Goal: Task Accomplishment & Management: Complete application form

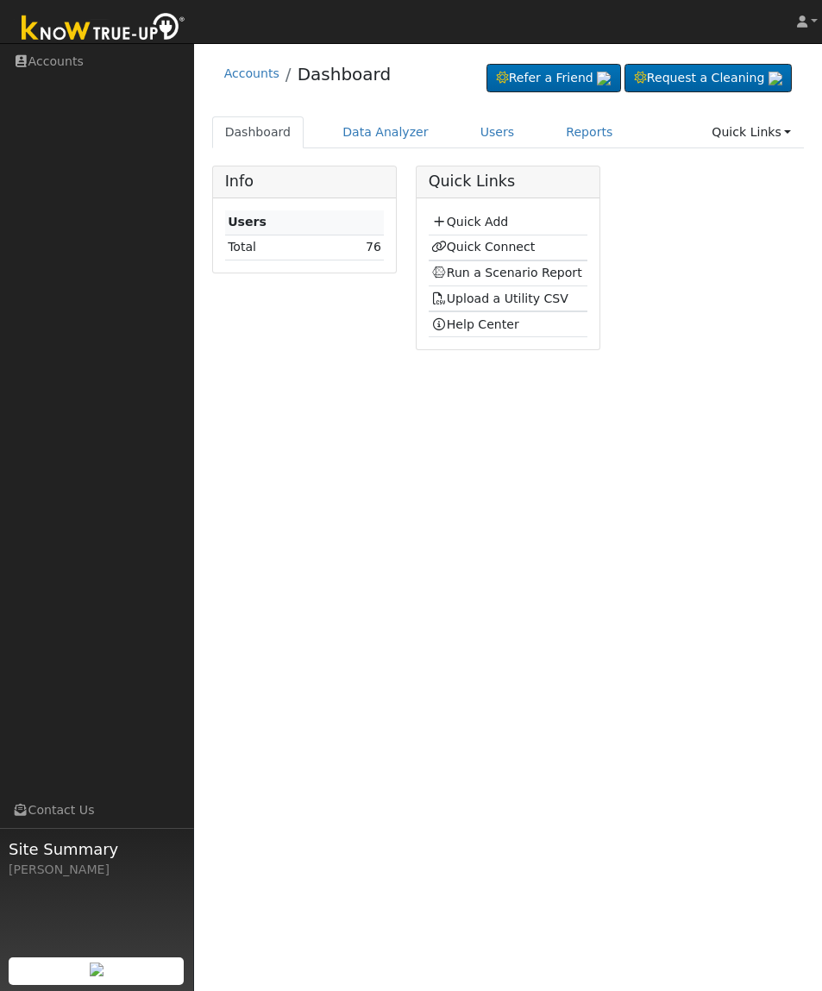
click at [505, 253] on link "Quick Connect" at bounding box center [482, 247] width 103 height 14
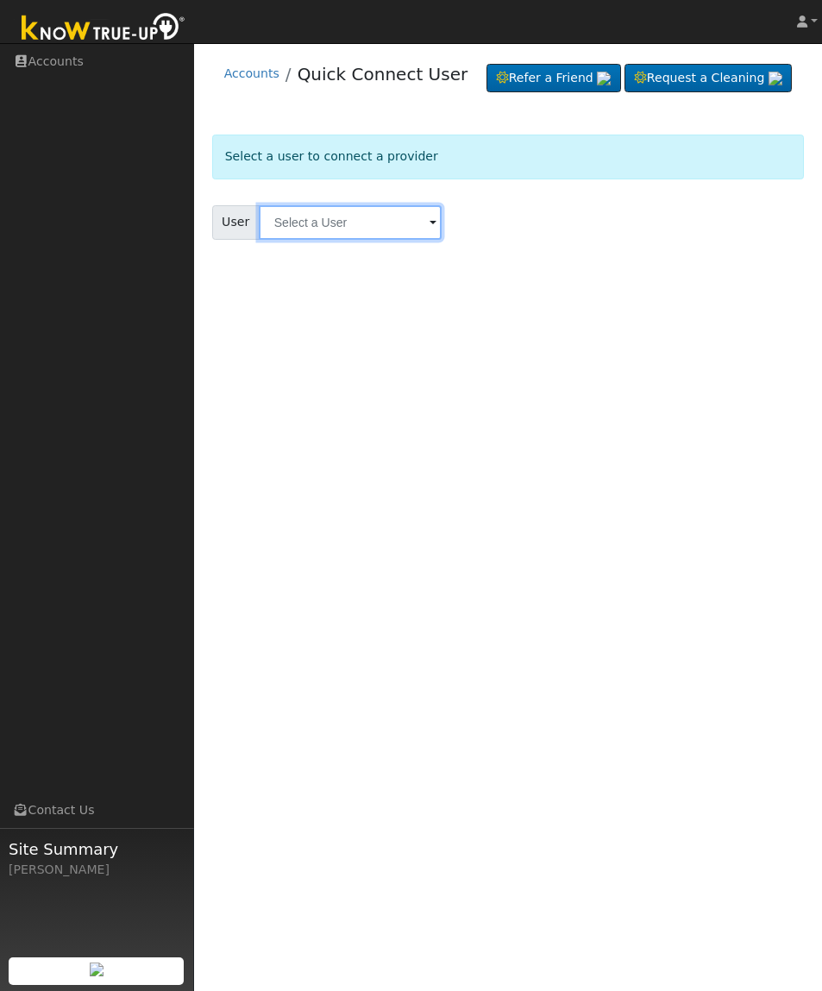
click at [315, 240] on input "text" at bounding box center [350, 222] width 183 height 34
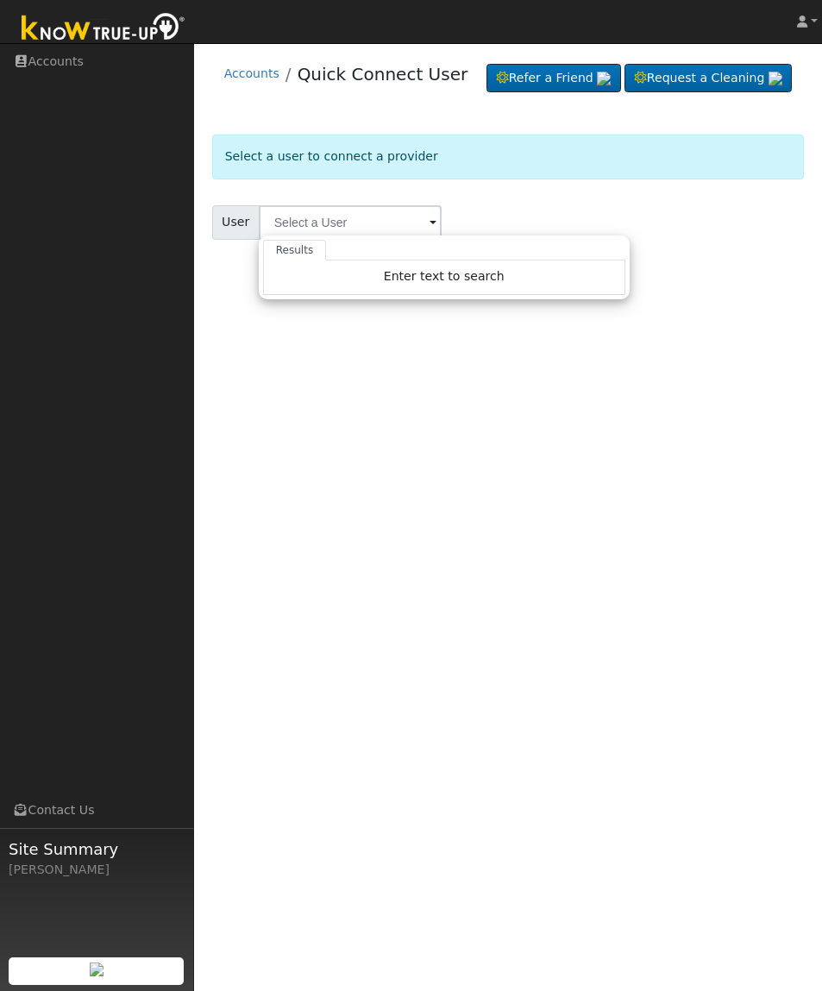
click at [653, 576] on div "User Profile First name Last name Email Email Notifications No Emails No Emails…" at bounding box center [508, 517] width 628 height 948
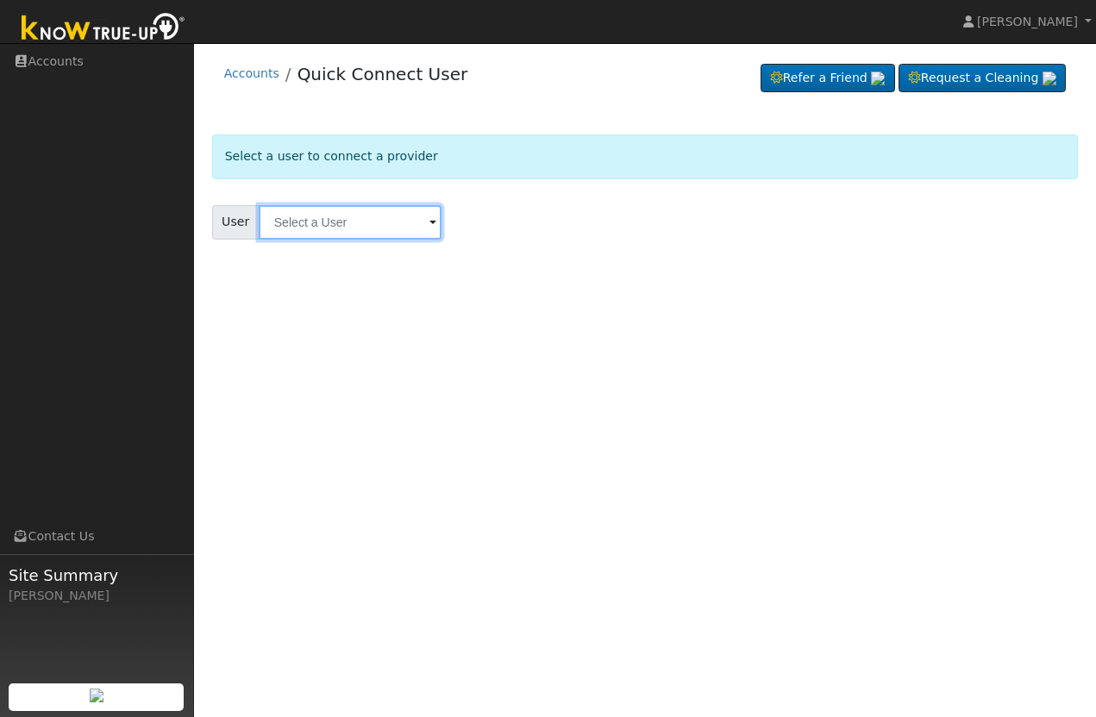
click at [316, 221] on input "text" at bounding box center [350, 222] width 183 height 34
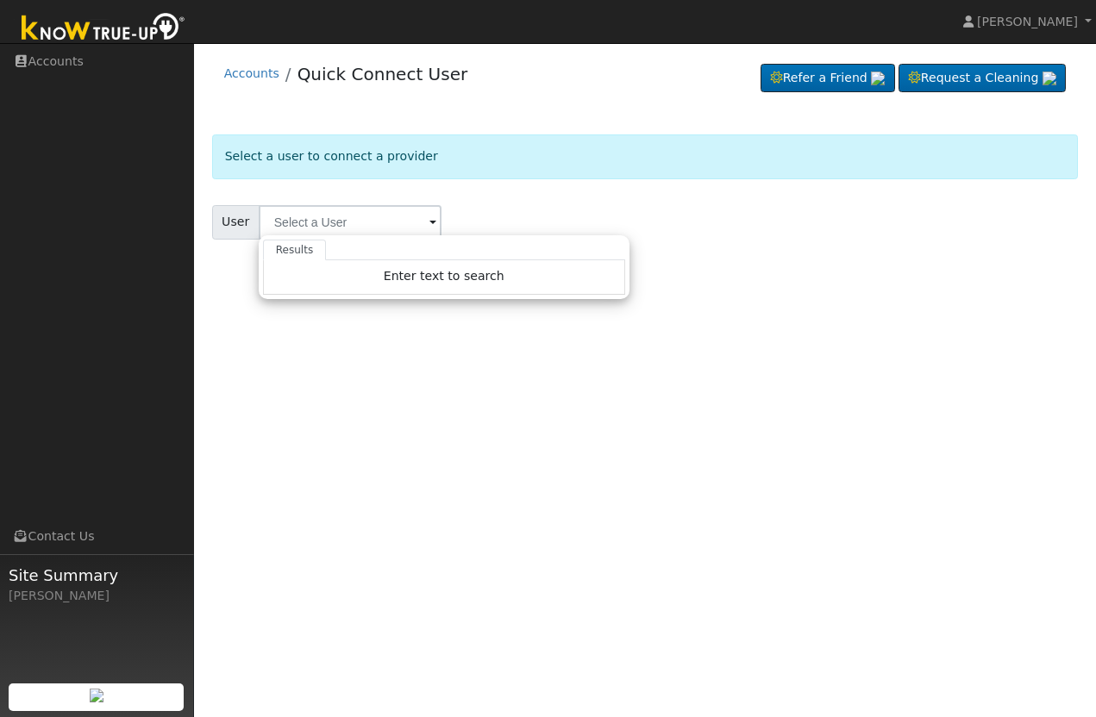
click at [52, 55] on link "Accounts" at bounding box center [97, 61] width 194 height 35
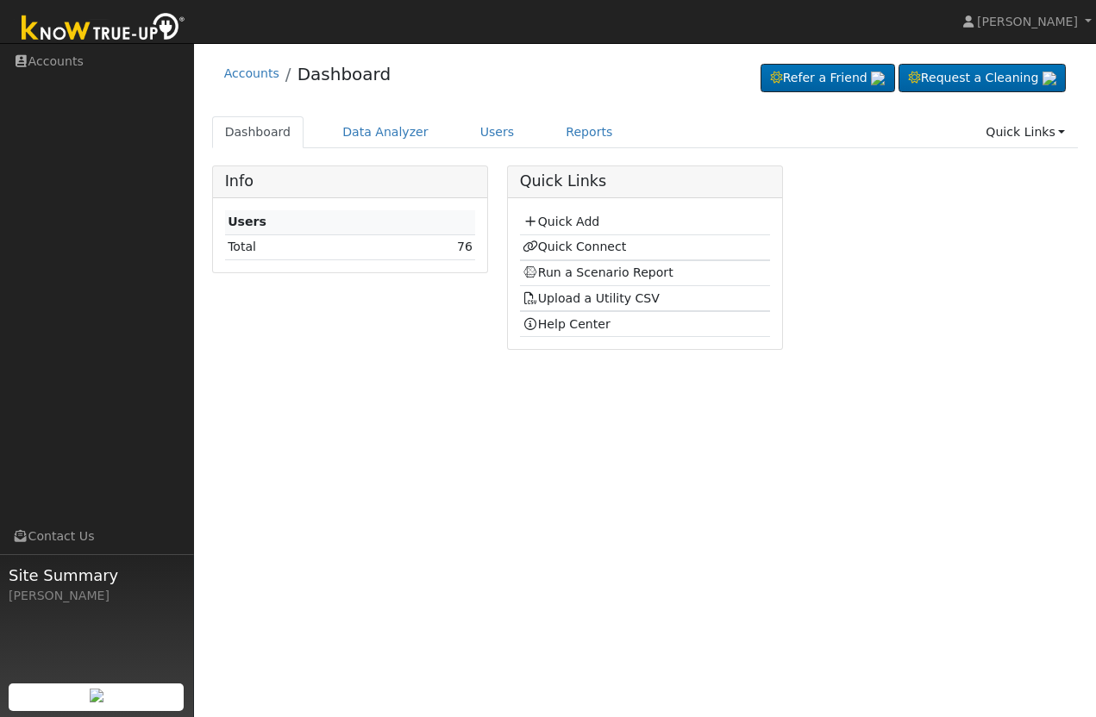
click at [603, 253] on link "Quick Connect" at bounding box center [573, 247] width 103 height 14
click at [614, 247] on link "Quick Connect" at bounding box center [573, 247] width 103 height 14
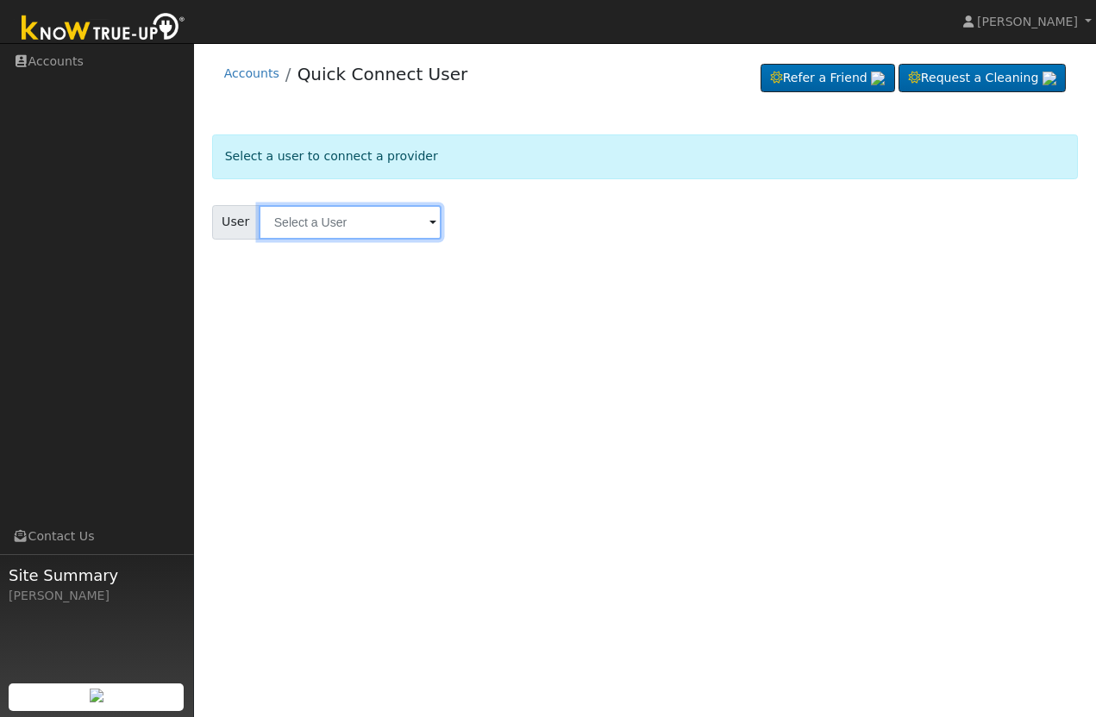
click at [297, 220] on input "text" at bounding box center [350, 222] width 183 height 34
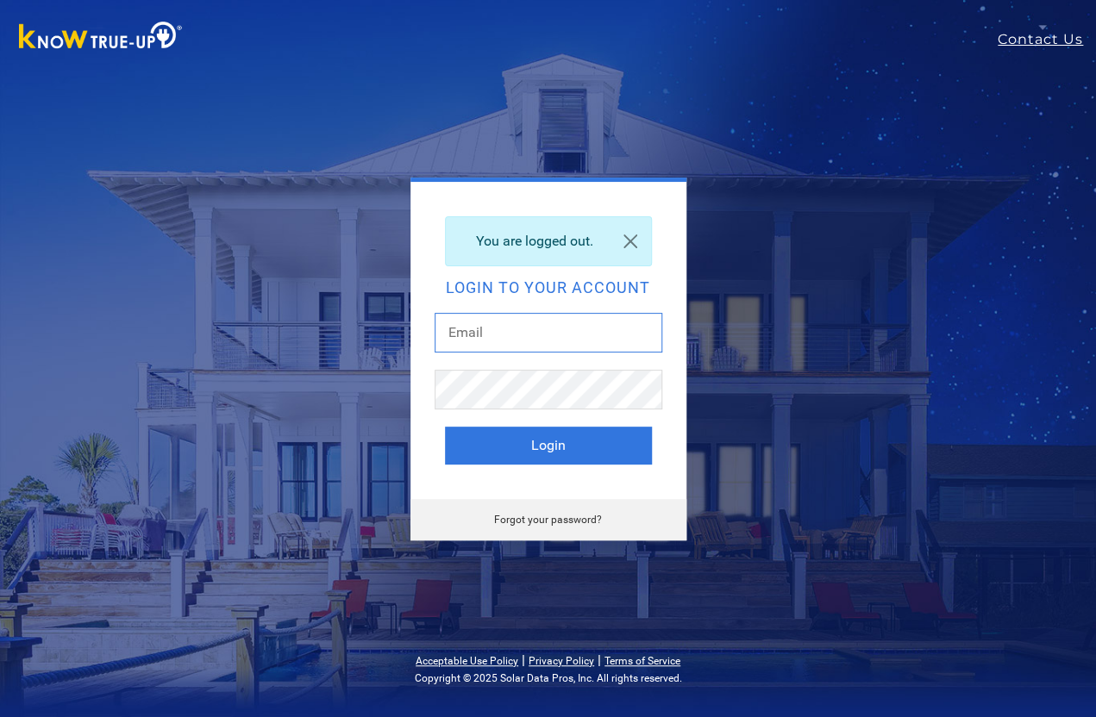
type input "[EMAIL_ADDRESS][DOMAIN_NAME]"
click at [547, 445] on button "Login" at bounding box center [548, 446] width 207 height 38
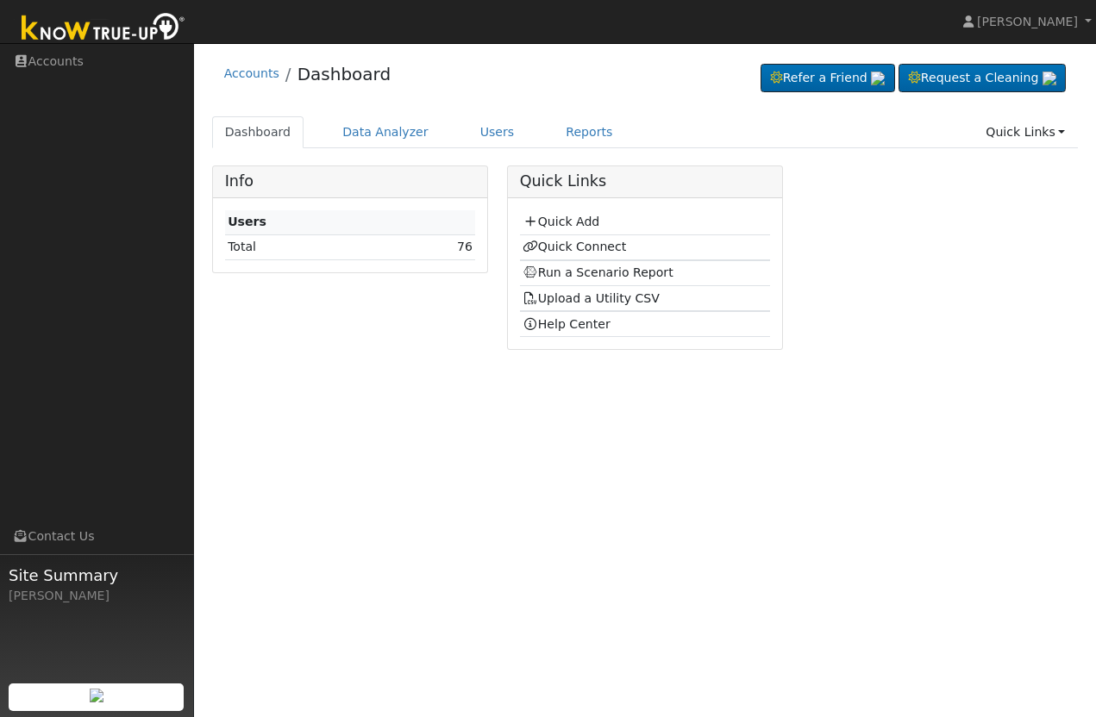
click at [608, 252] on link "Quick Connect" at bounding box center [573, 247] width 103 height 14
click at [608, 253] on link "Quick Connect" at bounding box center [573, 247] width 103 height 14
click at [593, 222] on link "Quick Add" at bounding box center [560, 222] width 77 height 14
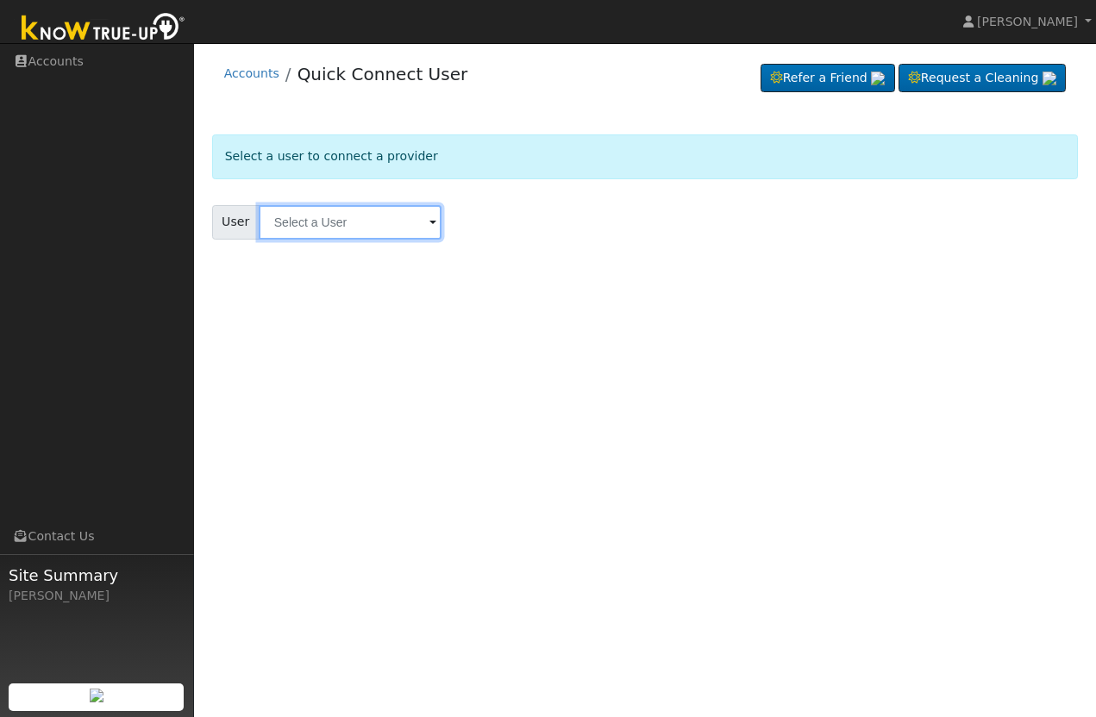
click at [289, 228] on input "text" at bounding box center [350, 222] width 183 height 34
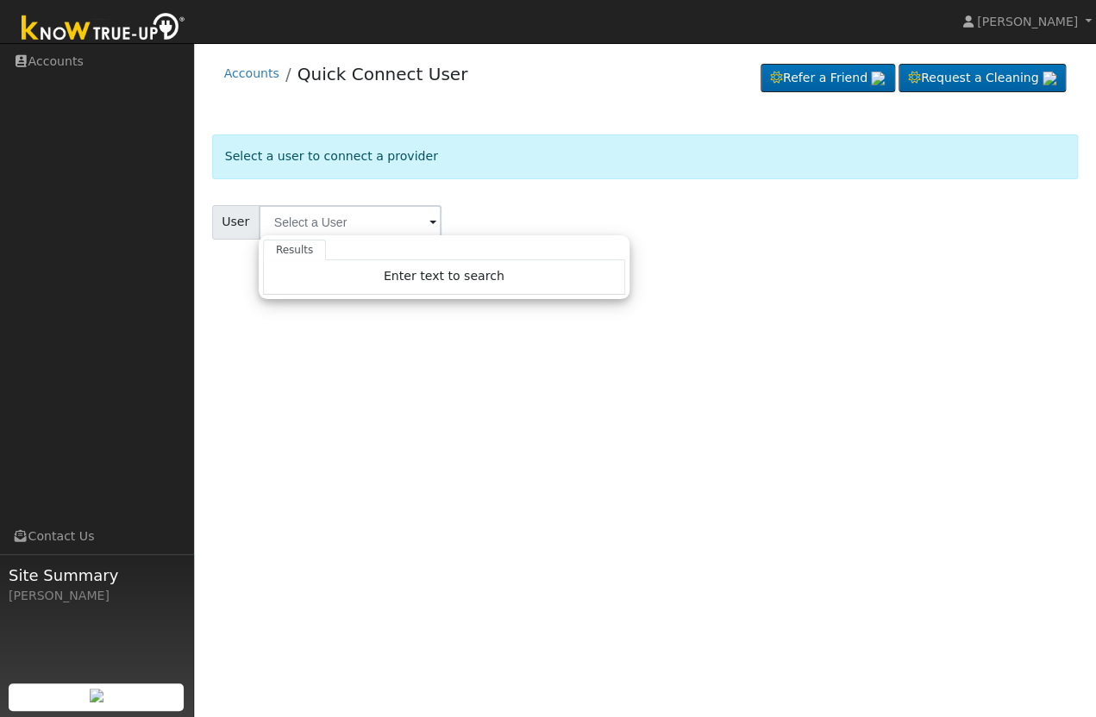
click at [407, 283] on span "Enter text to search" at bounding box center [444, 276] width 121 height 14
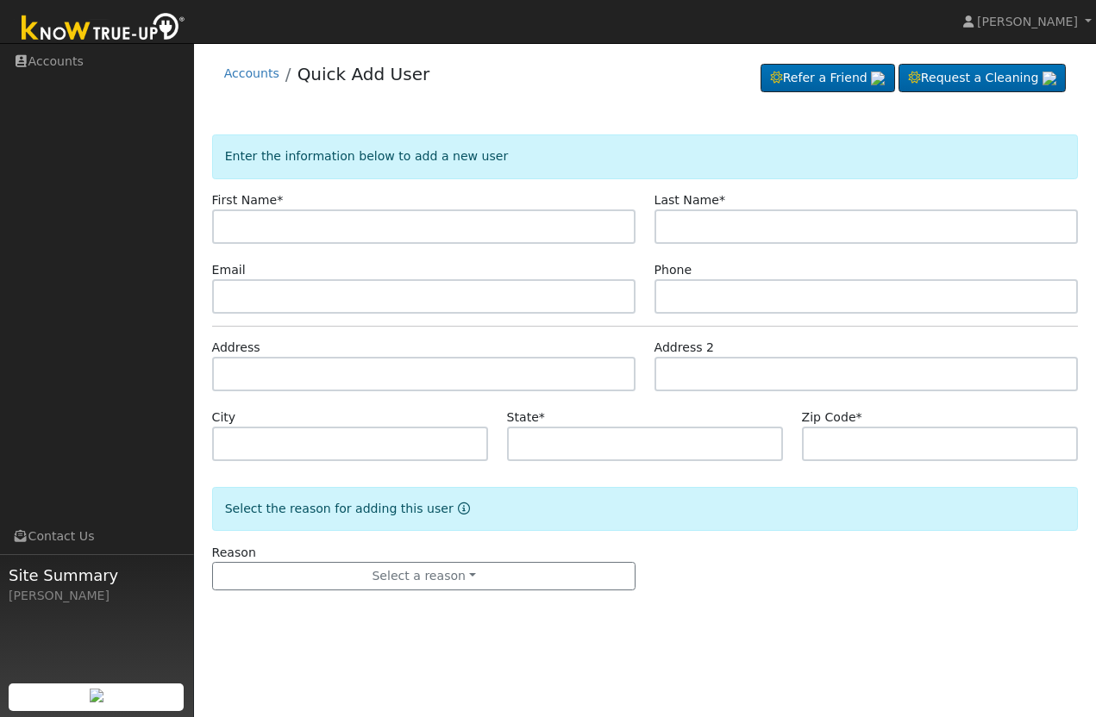
click at [250, 238] on input "text" at bounding box center [424, 227] width 424 height 34
type input "[PERSON_NAME]"
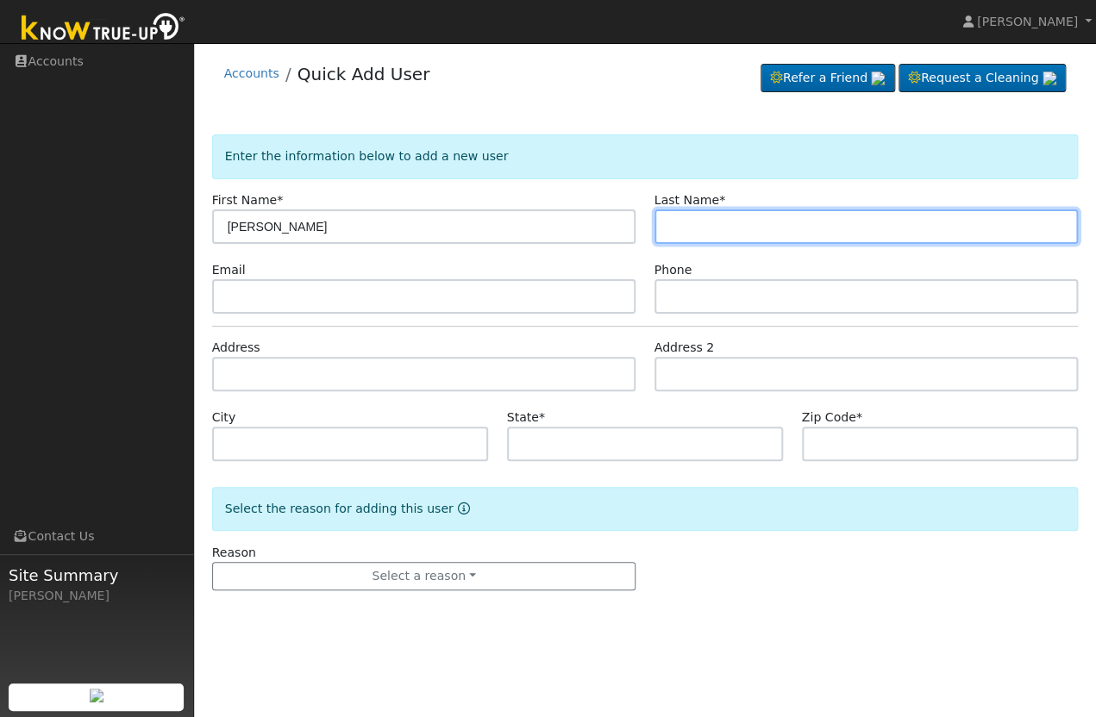
click at [840, 228] on input "text" at bounding box center [866, 227] width 424 height 34
type input "[PERSON_NAME]"
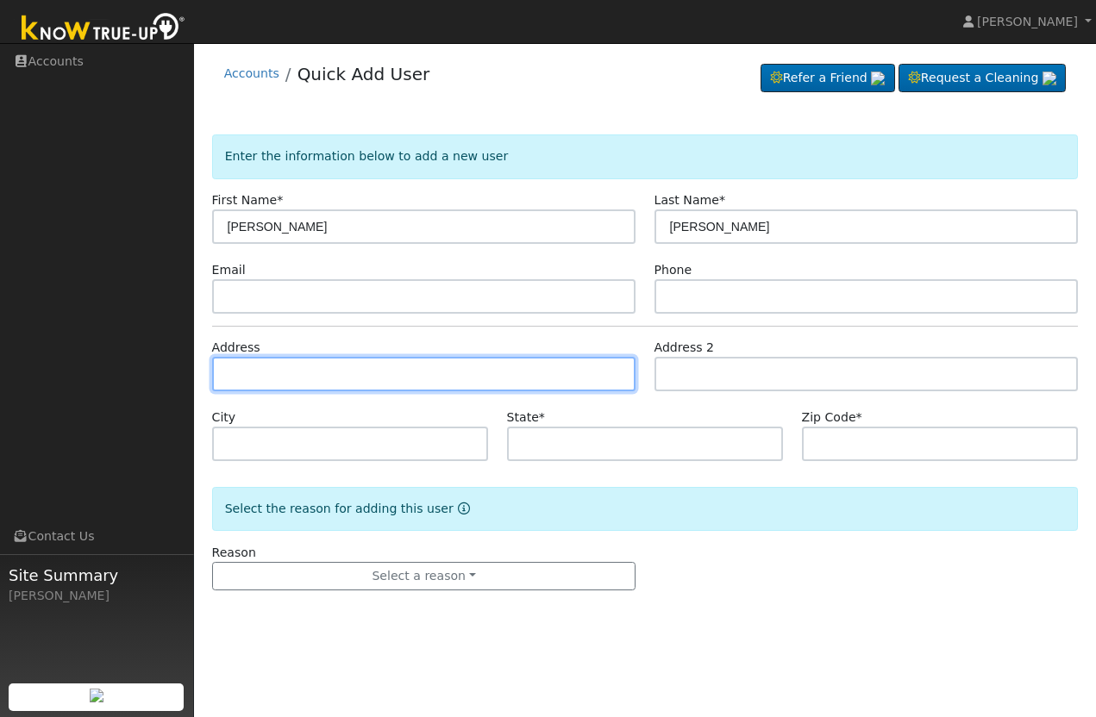
click at [253, 376] on input "text" at bounding box center [424, 374] width 424 height 34
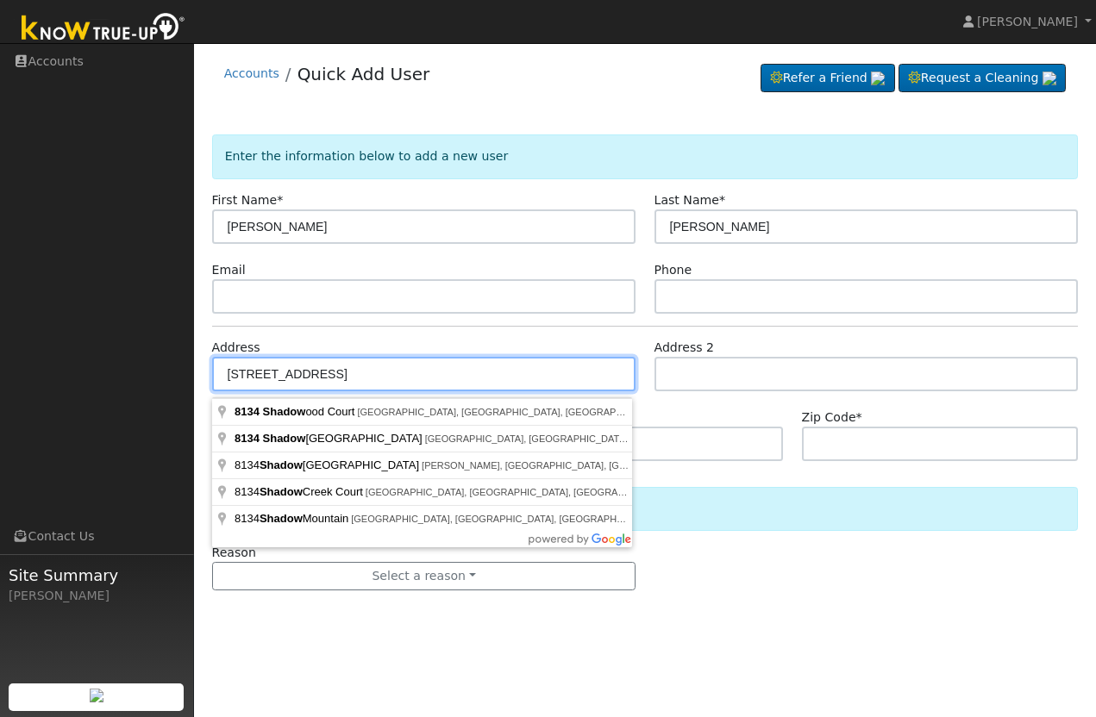
type input "[STREET_ADDRESS]"
type input "[GEOGRAPHIC_DATA]"
type input "CA"
type input "95746"
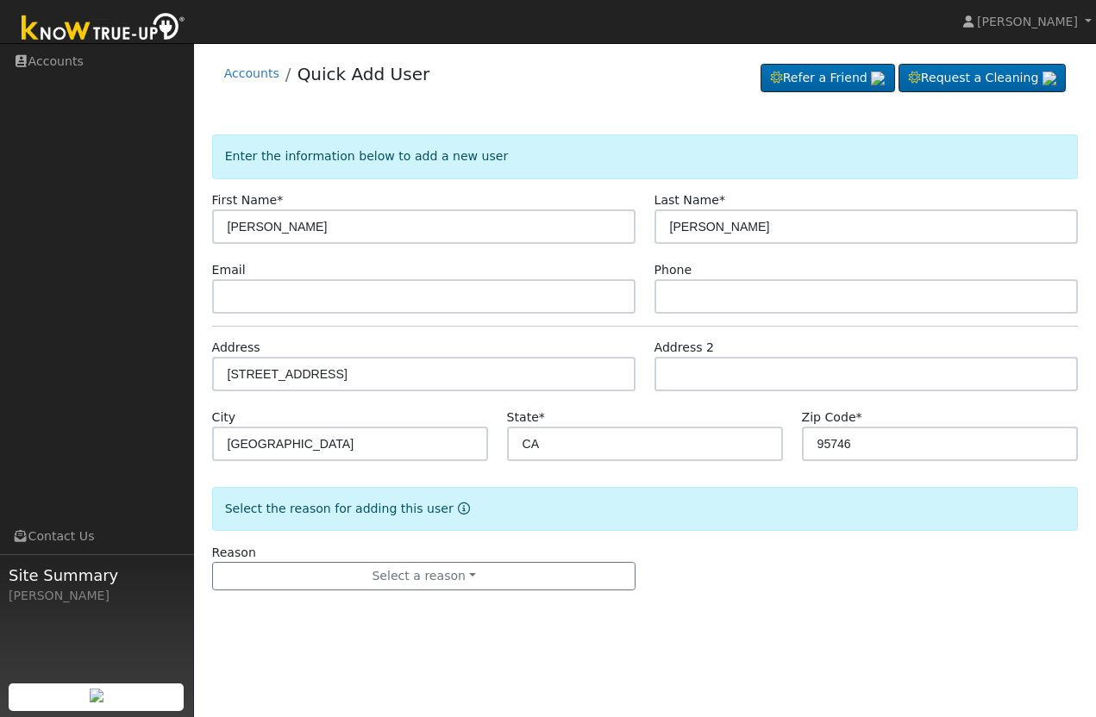
click at [591, 591] on button "Select a reason" at bounding box center [424, 576] width 424 height 29
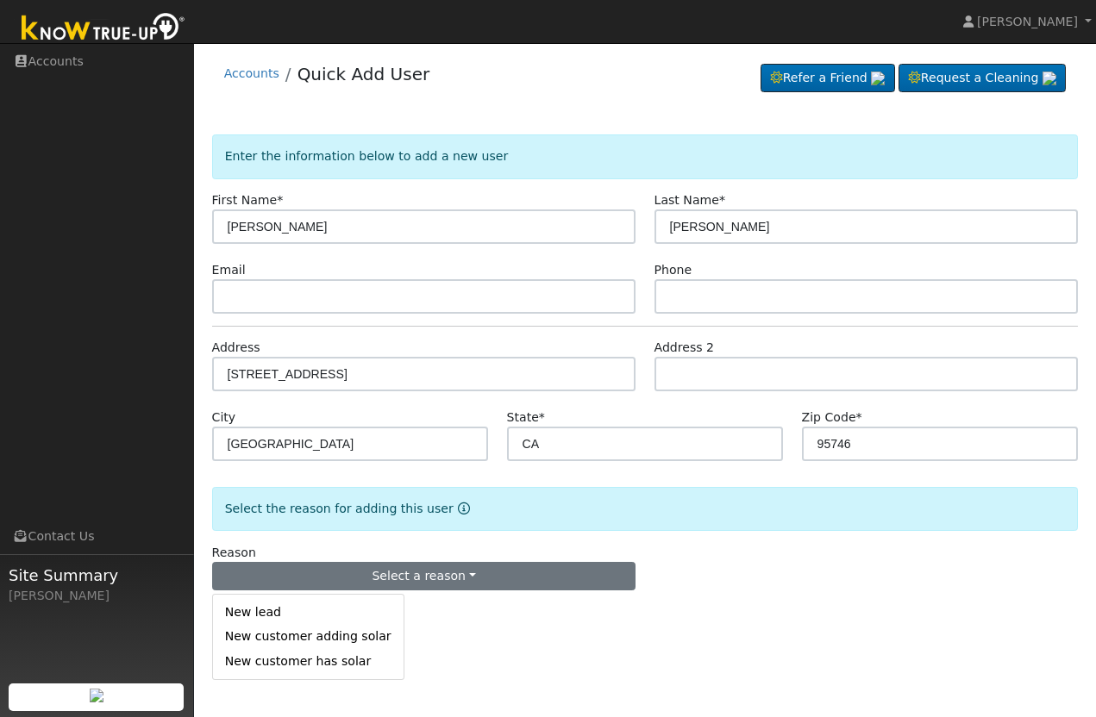
click at [245, 623] on link "New lead" at bounding box center [308, 613] width 191 height 24
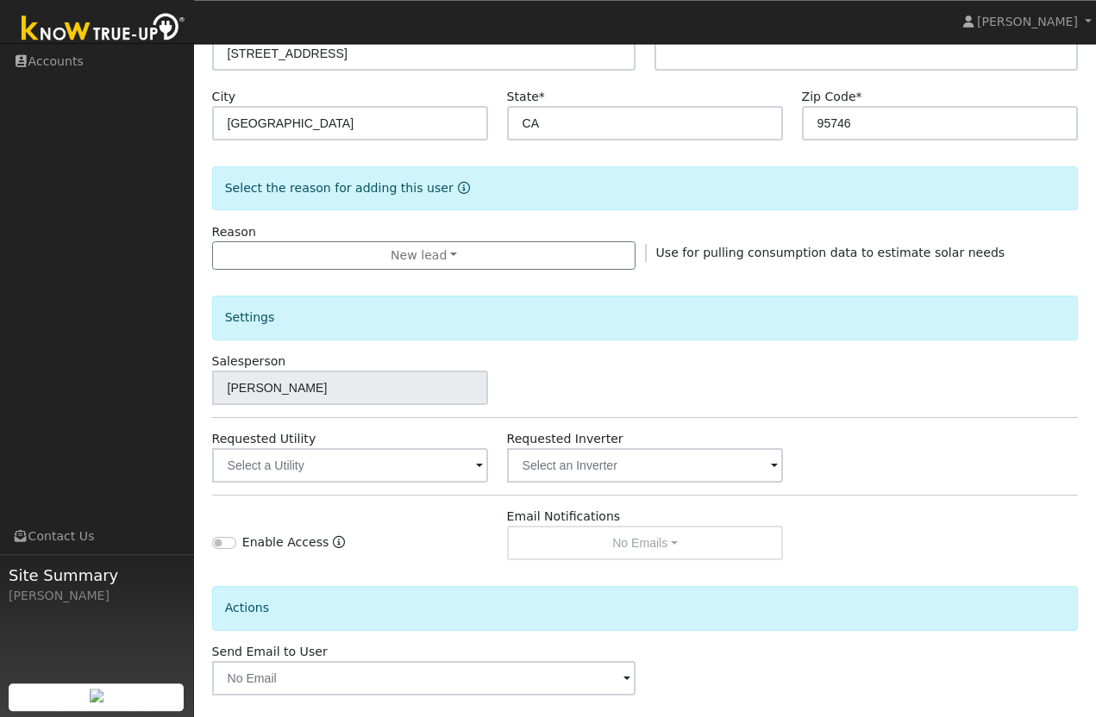
scroll to position [347, 0]
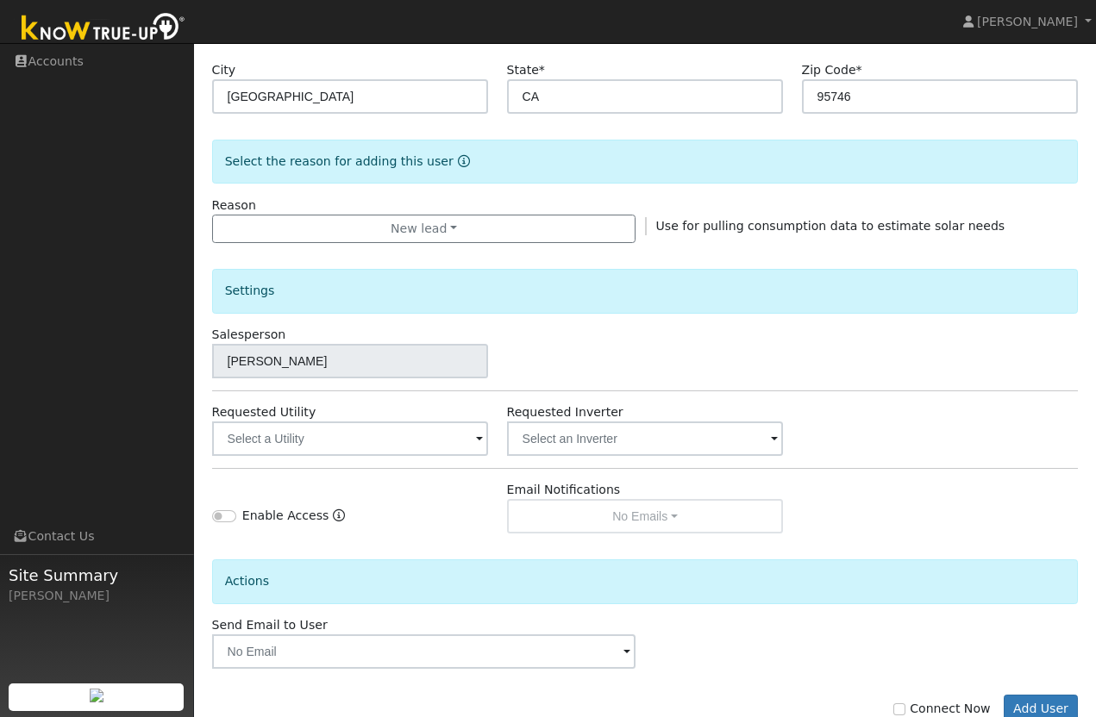
click at [920, 716] on label "Connect Now" at bounding box center [941, 709] width 97 height 18
click at [905, 716] on input "Connect Now" at bounding box center [899, 710] width 12 height 12
checkbox input "true"
click at [1048, 716] on button "Add User" at bounding box center [1041, 709] width 75 height 29
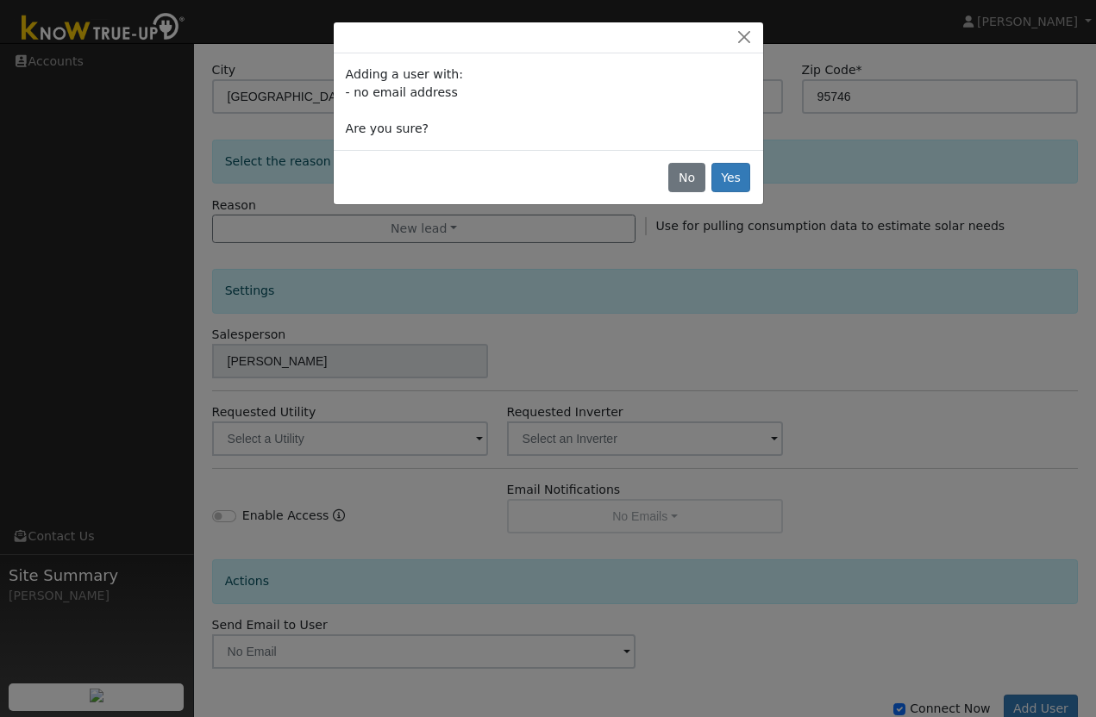
click at [730, 177] on button "Yes" at bounding box center [731, 177] width 40 height 29
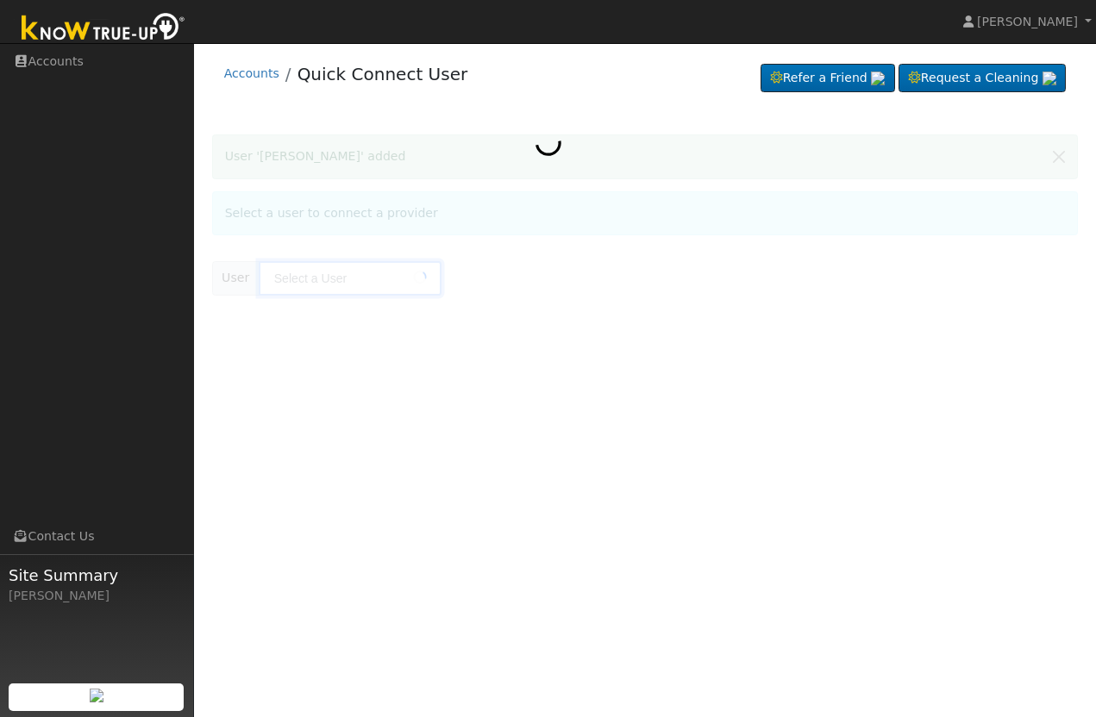
type input "[PERSON_NAME]"
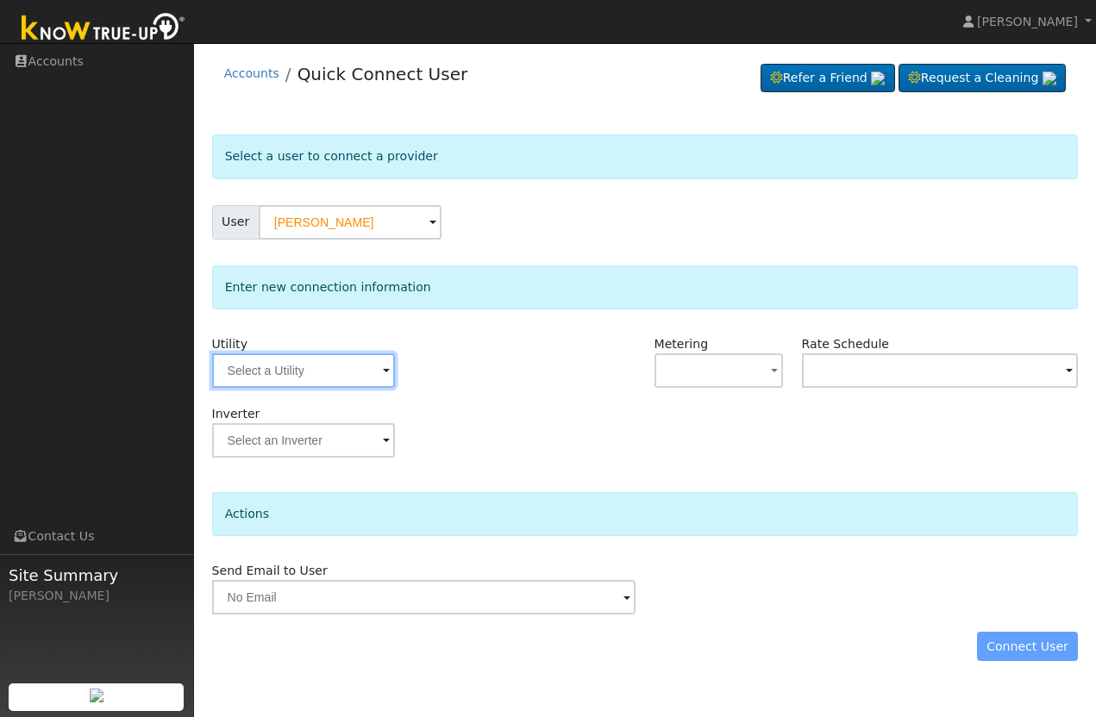
click at [245, 380] on input "text" at bounding box center [303, 371] width 183 height 34
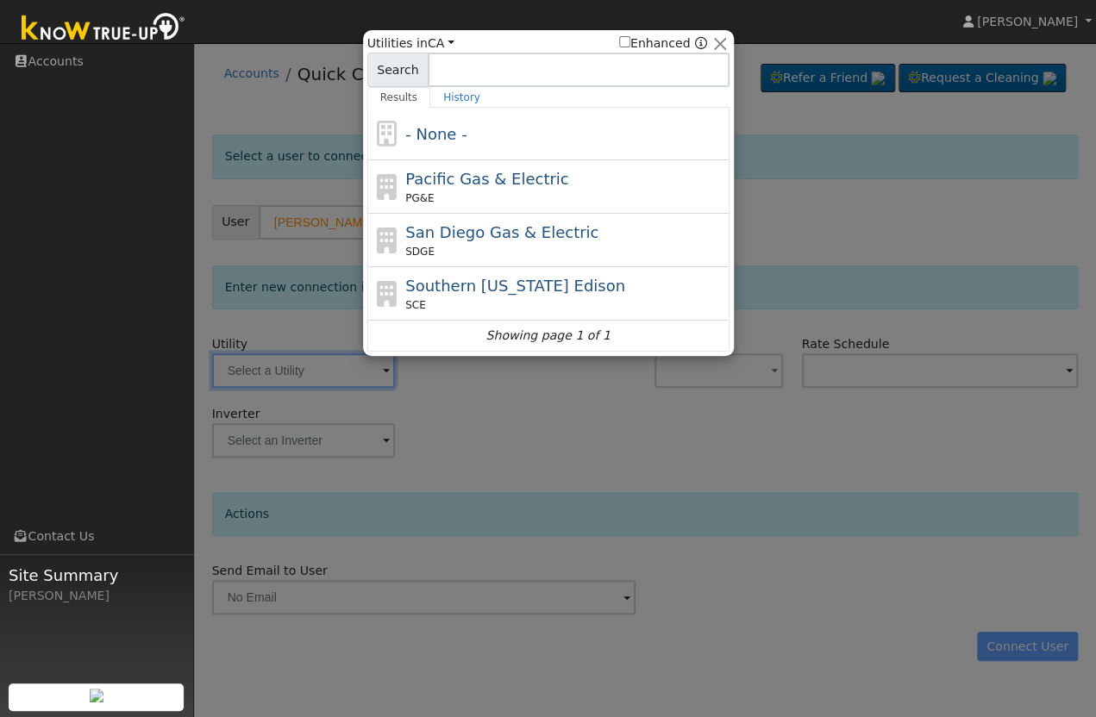
click at [669, 193] on div "PG&E" at bounding box center [565, 199] width 320 height 16
type input "PG&E"
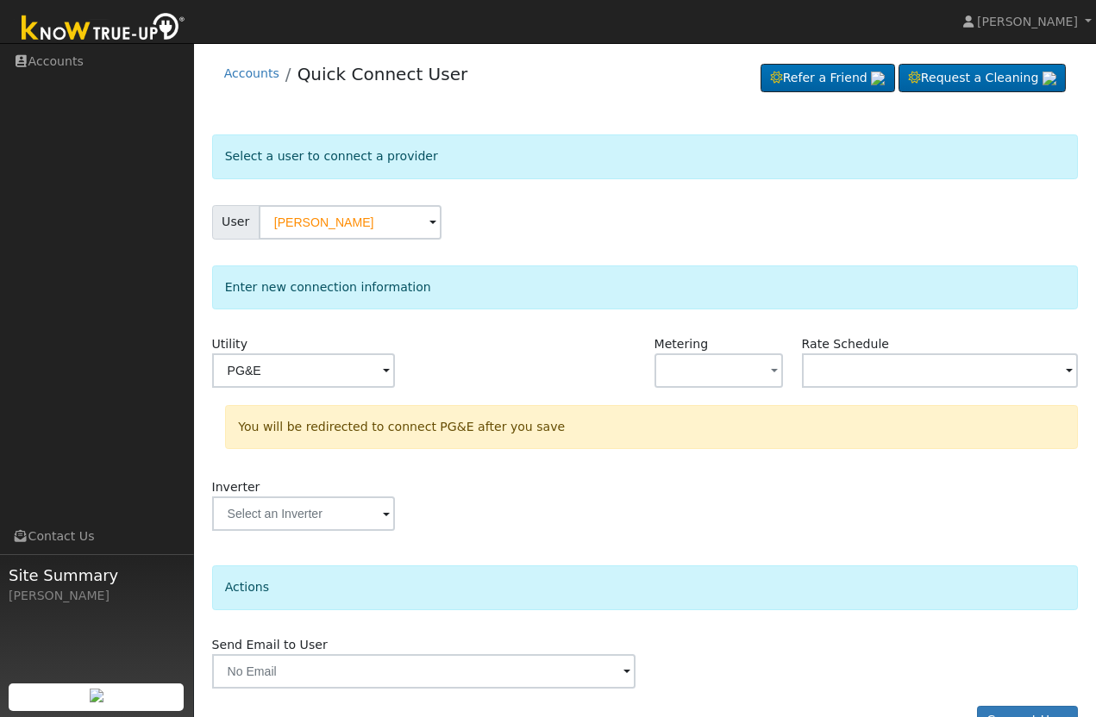
click at [747, 380] on button "button" at bounding box center [718, 371] width 129 height 34
click at [737, 470] on link "NBT" at bounding box center [715, 460] width 120 height 24
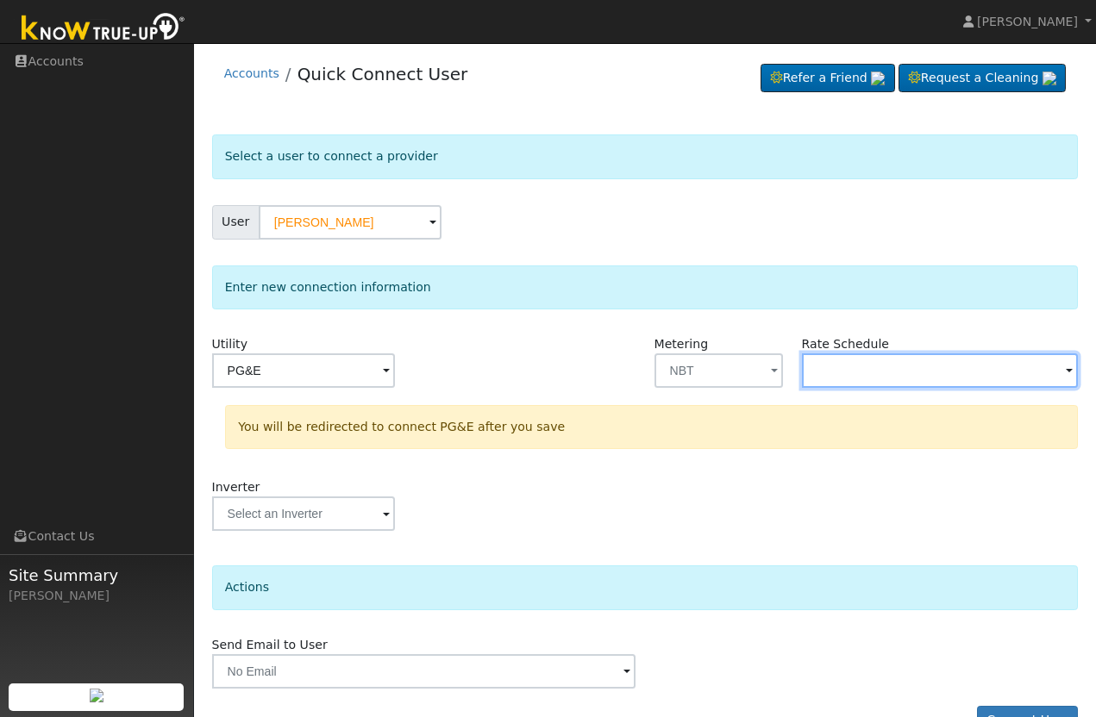
click at [395, 368] on input "text" at bounding box center [303, 371] width 183 height 34
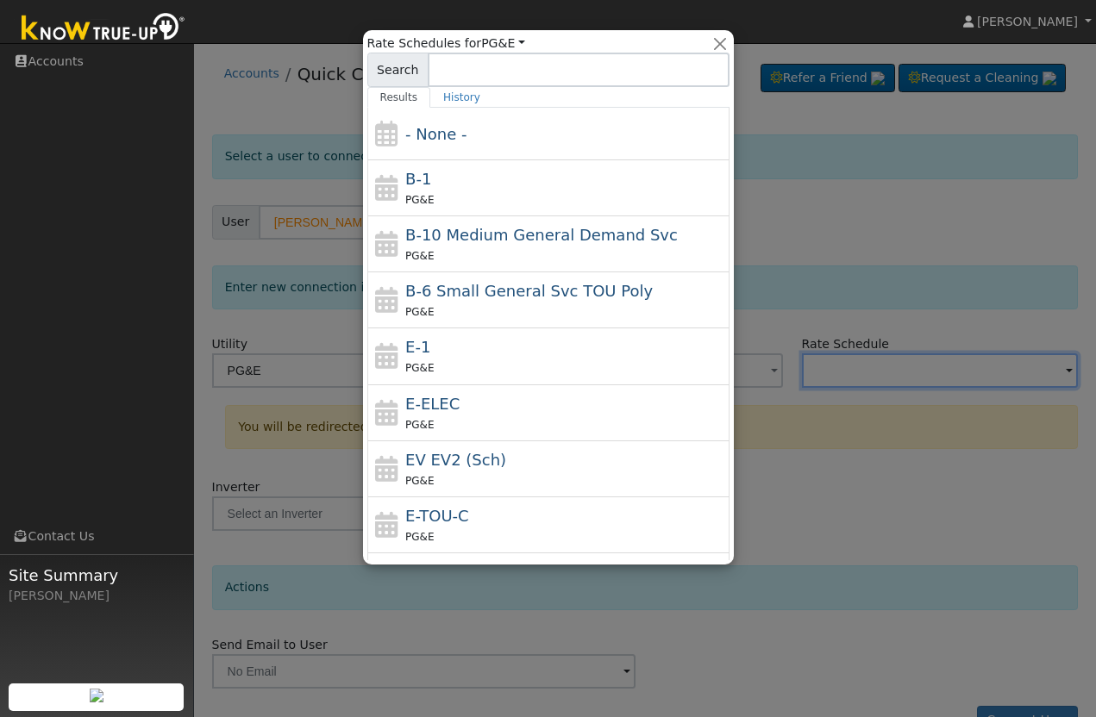
click at [635, 353] on div "E-1 PG&E" at bounding box center [565, 355] width 320 height 41
type input "E-1"
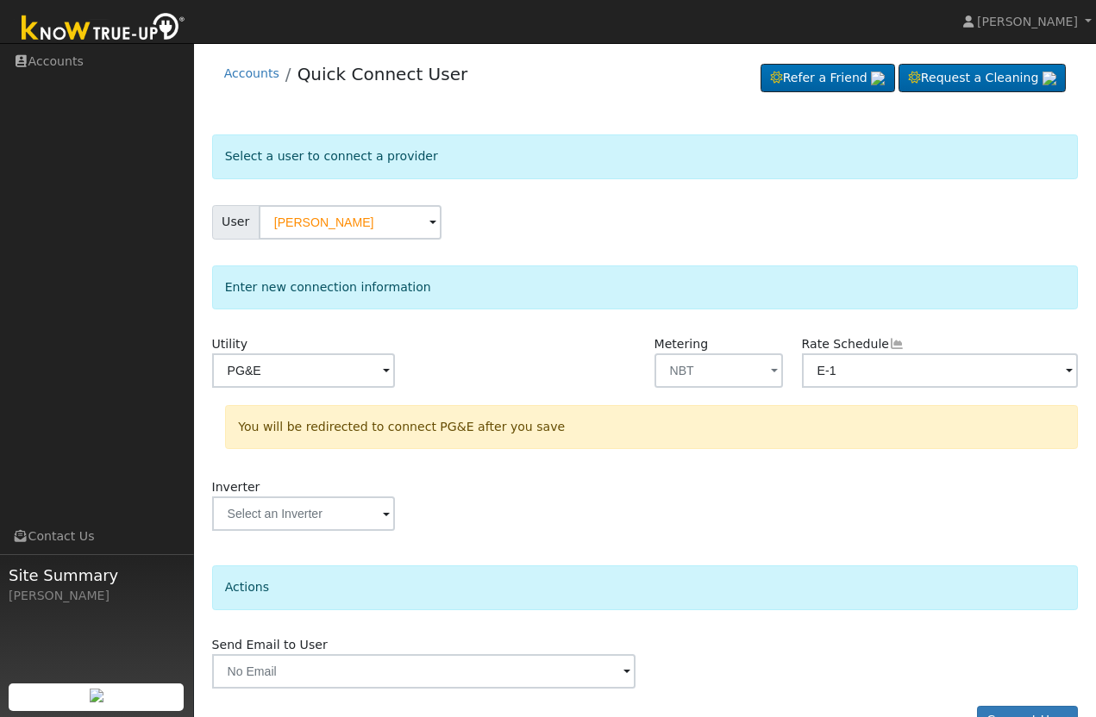
scroll to position [53, 0]
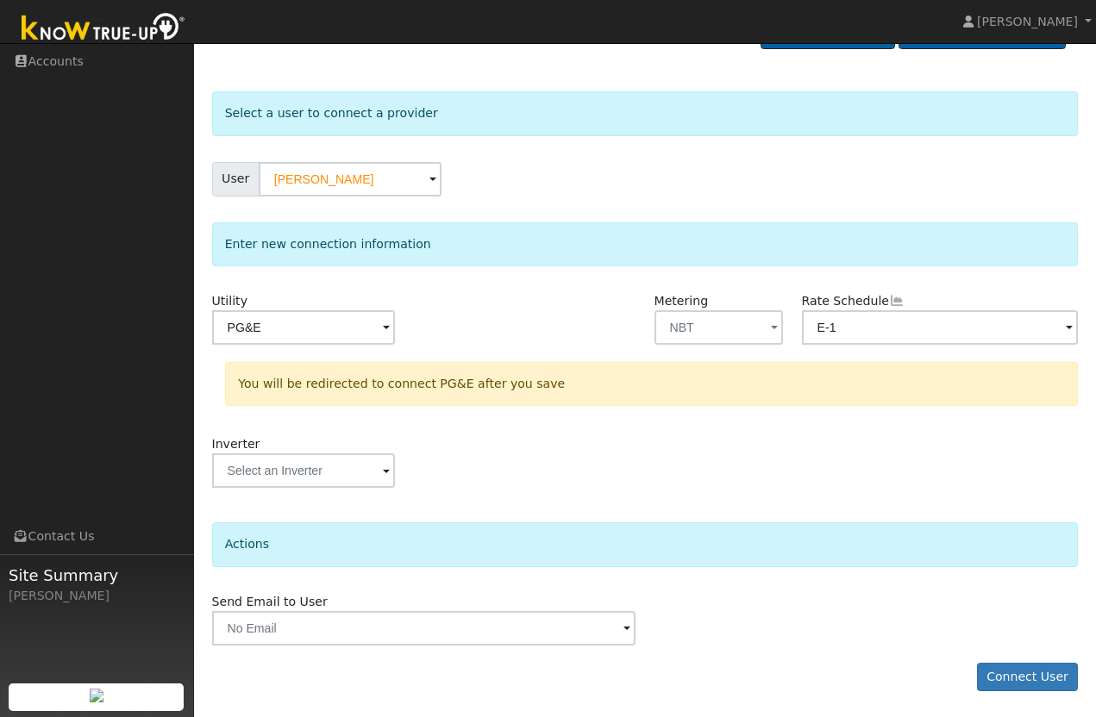
click at [1019, 686] on button "Connect User" at bounding box center [1028, 677] width 102 height 29
